Goal: Use online tool/utility: Utilize a website feature to perform a specific function

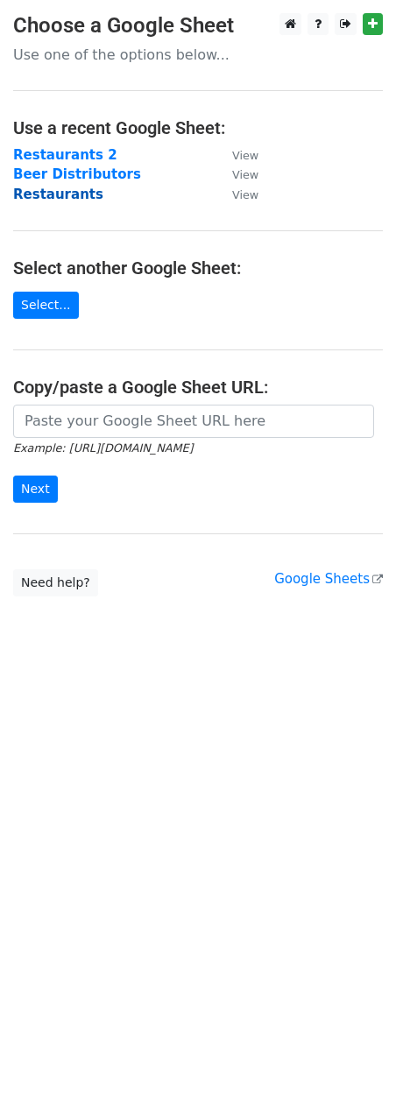
click at [53, 198] on strong "Restaurants" at bounding box center [58, 195] width 90 height 16
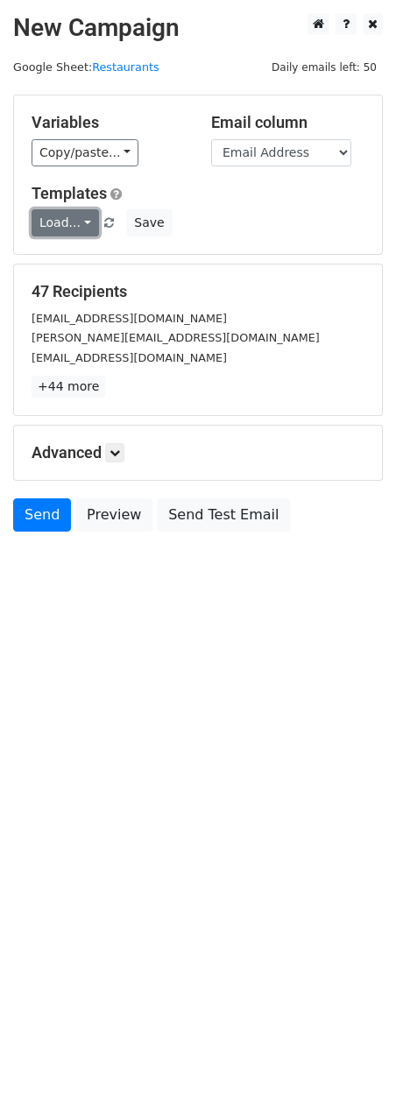
click at [67, 229] on link "Load..." at bounding box center [65, 222] width 67 height 27
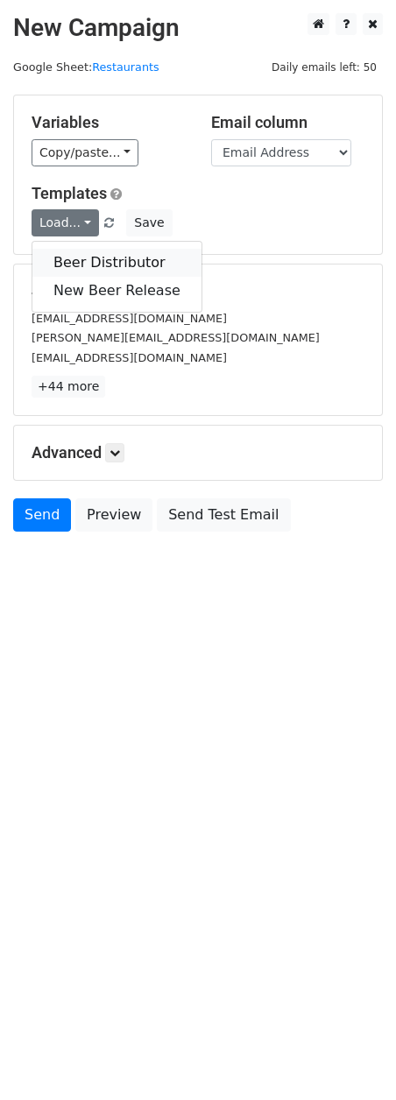
click at [100, 256] on link "Beer Distributor" at bounding box center [116, 263] width 169 height 28
